Goal: Information Seeking & Learning: Check status

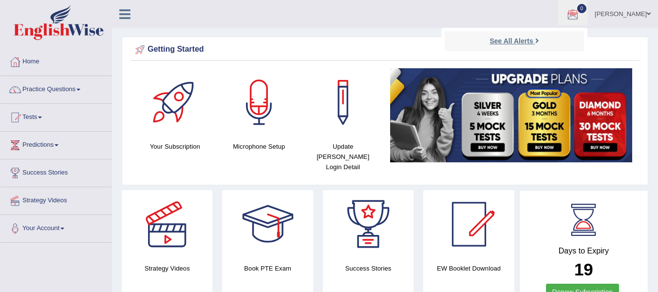
click at [518, 45] on link "See All Alerts" at bounding box center [514, 41] width 54 height 11
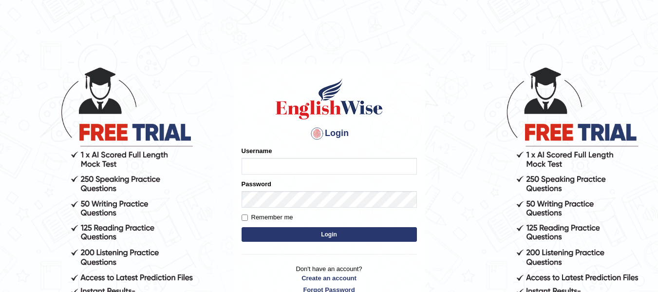
type input "natalie_parramatta"
click at [347, 234] on button "Login" at bounding box center [329, 234] width 175 height 15
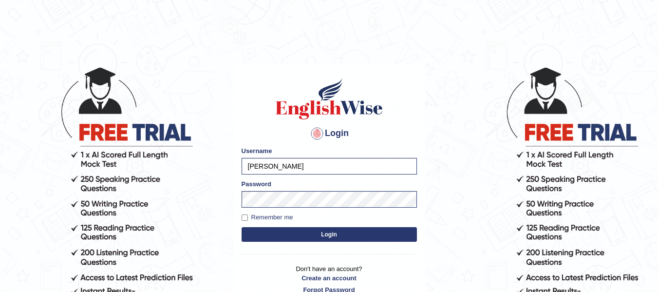
click at [342, 235] on button "Login" at bounding box center [329, 234] width 175 height 15
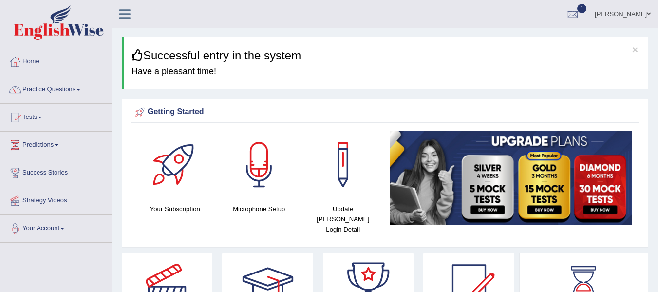
click at [576, 13] on div at bounding box center [572, 14] width 15 height 15
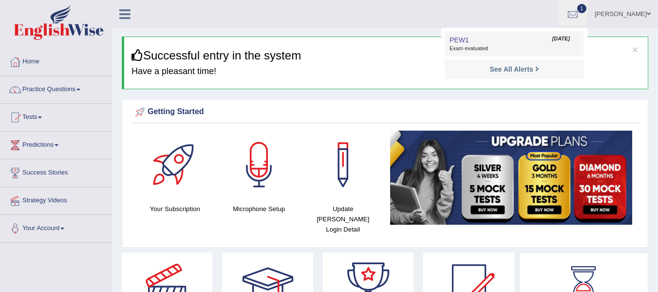
click at [487, 40] on link "PEW1 Sep 27, 2025 Exam evaluated" at bounding box center [514, 44] width 134 height 20
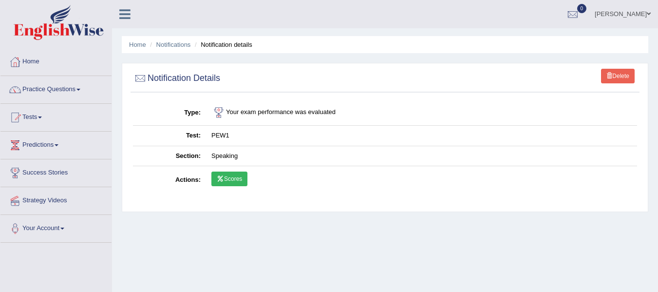
click at [238, 176] on link "Scores" at bounding box center [229, 178] width 36 height 15
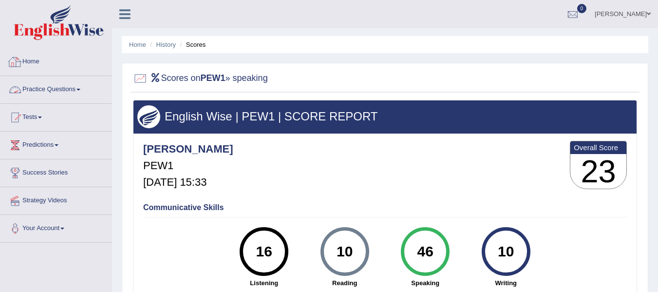
click at [49, 91] on link "Practice Questions" at bounding box center [55, 88] width 111 height 24
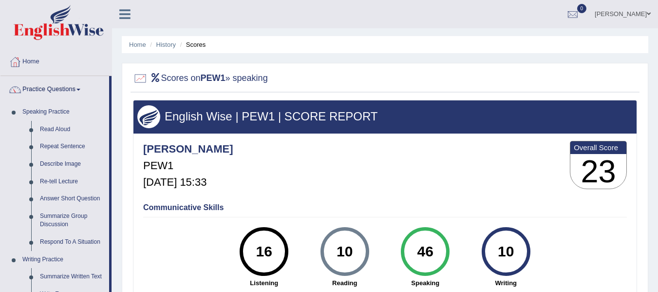
click at [55, 85] on link "Practice Questions" at bounding box center [54, 88] width 109 height 24
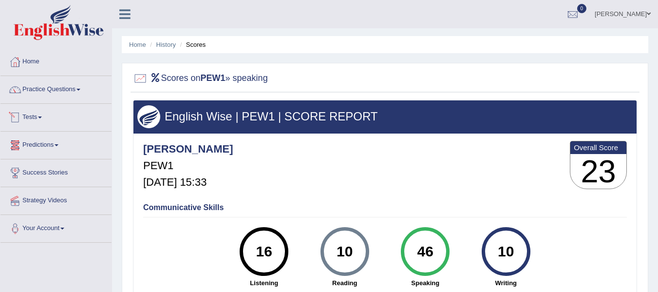
click at [39, 118] on link "Tests" at bounding box center [55, 116] width 111 height 24
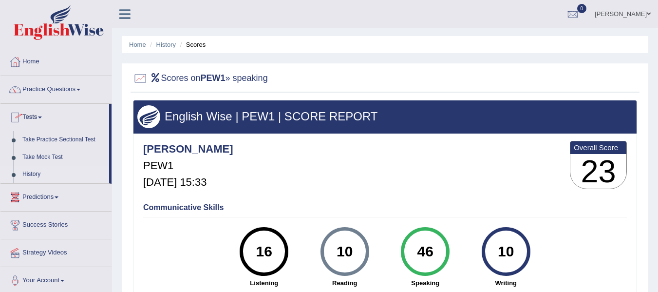
click at [40, 174] on link "History" at bounding box center [63, 175] width 91 height 18
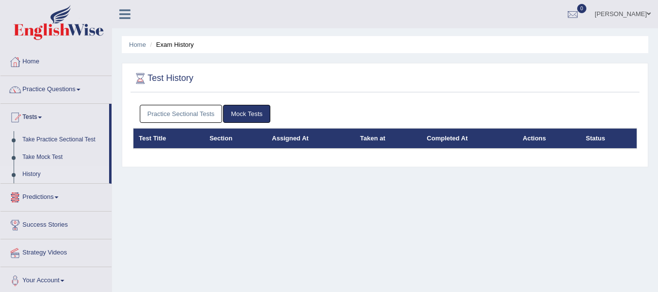
click at [167, 112] on link "Practice Sectional Tests" at bounding box center [181, 114] width 83 height 18
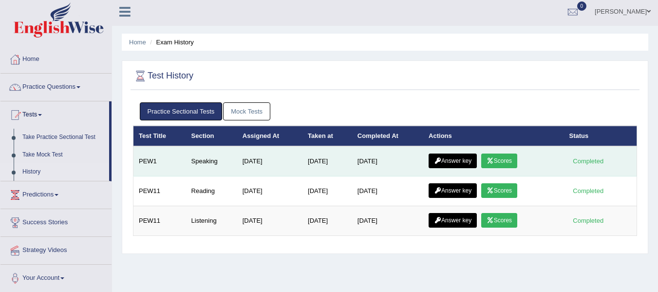
scroll to position [16, 0]
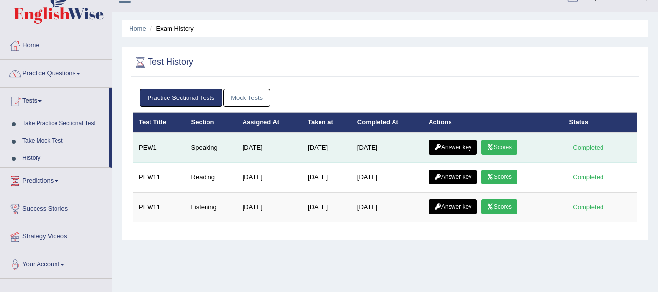
click at [454, 146] on link "Answer key" at bounding box center [452, 147] width 48 height 15
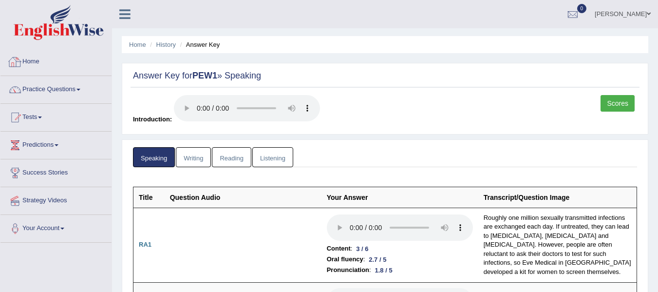
click at [49, 32] on img at bounding box center [59, 22] width 90 height 35
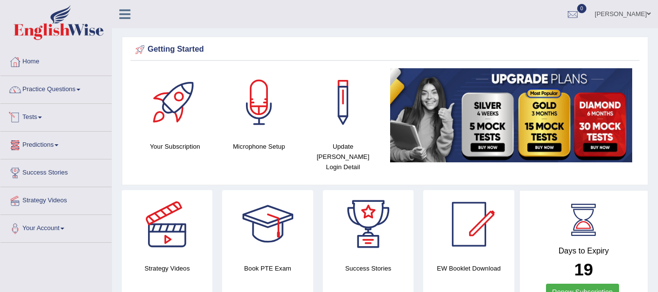
click at [44, 111] on link "Tests" at bounding box center [55, 116] width 111 height 24
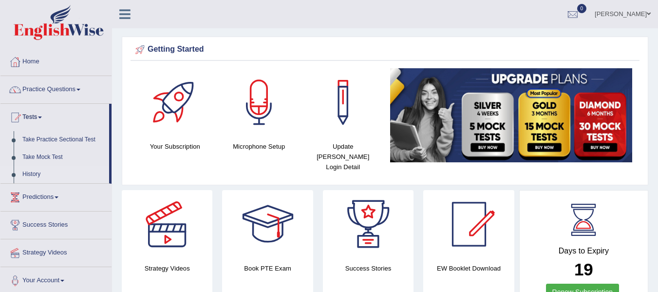
click at [48, 170] on link "History" at bounding box center [63, 175] width 91 height 18
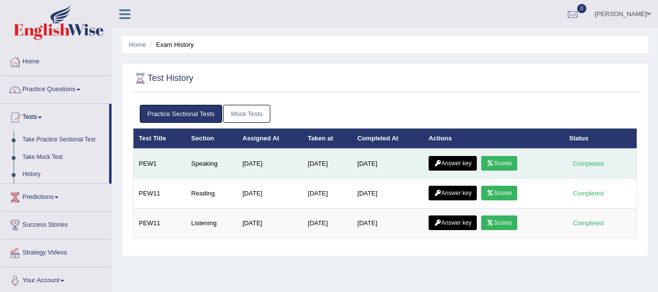
click at [472, 163] on link "Answer key" at bounding box center [452, 163] width 48 height 15
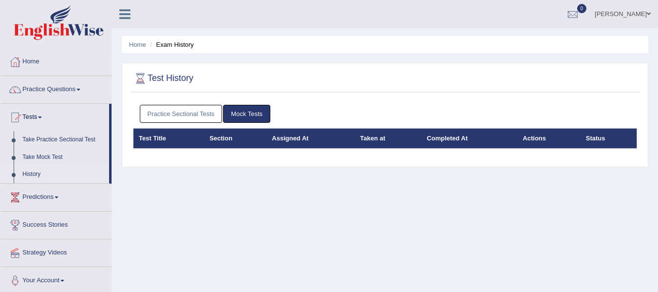
click at [191, 113] on link "Practice Sectional Tests" at bounding box center [181, 114] width 83 height 18
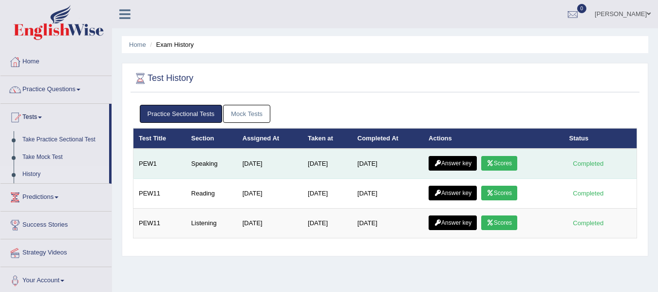
click at [507, 165] on link "Scores" at bounding box center [499, 163] width 36 height 15
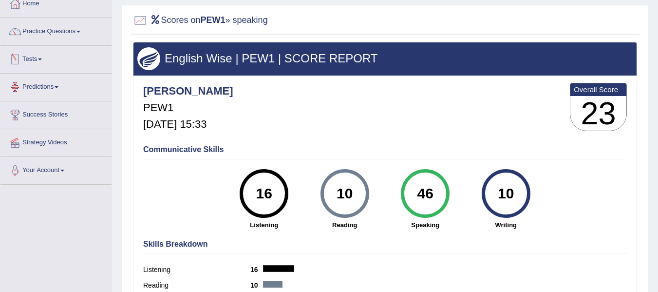
scroll to position [138, 0]
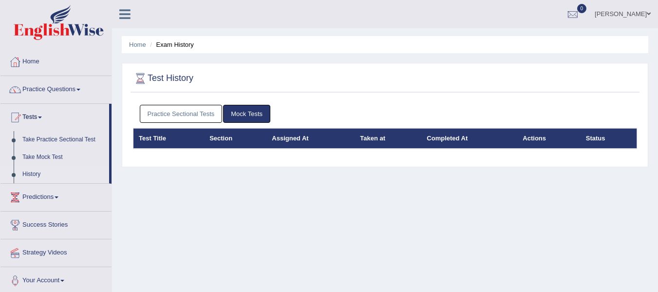
click at [208, 114] on link "Practice Sectional Tests" at bounding box center [181, 114] width 83 height 18
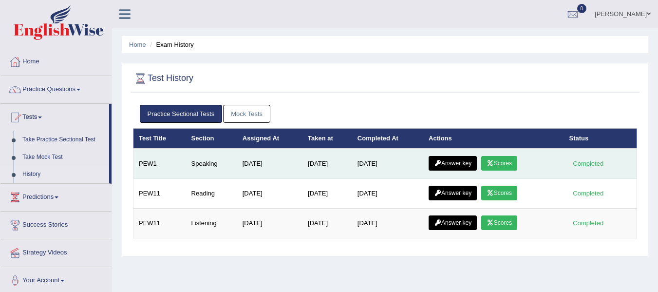
click at [467, 163] on link "Answer key" at bounding box center [452, 163] width 48 height 15
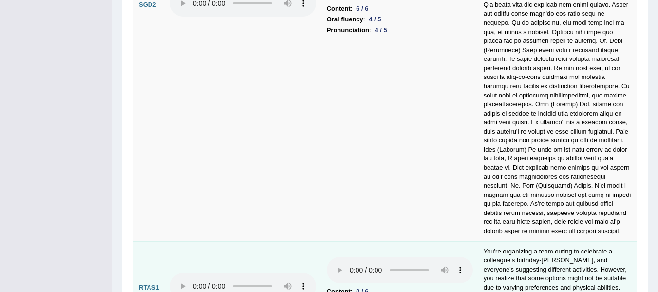
scroll to position [3337, 0]
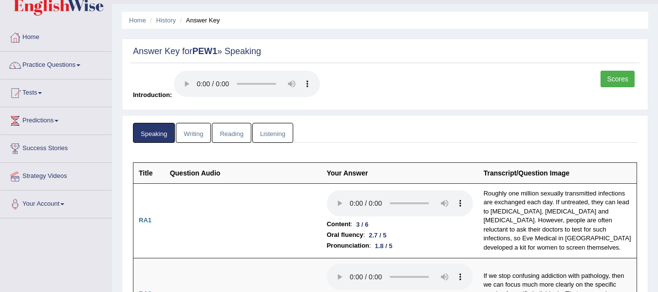
scroll to position [0, 0]
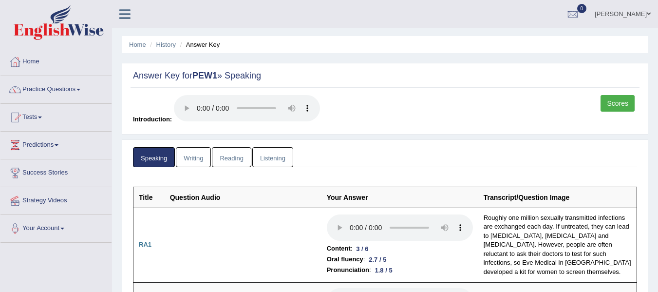
click at [615, 103] on link "Scores" at bounding box center [617, 103] width 34 height 17
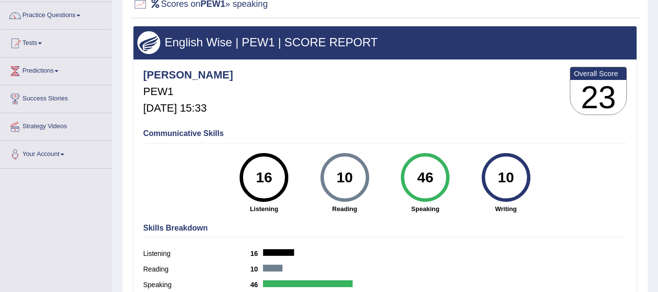
scroll to position [49, 0]
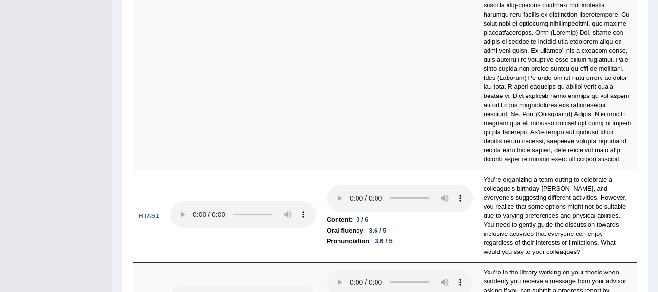
scroll to position [3499, 0]
